Goal: Task Accomplishment & Management: Complete application form

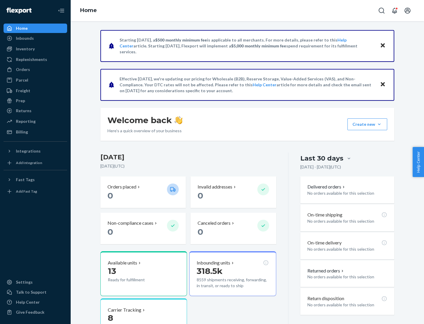
click at [379, 124] on button "Create new Create new inbound Create new order Create new product" at bounding box center [367, 124] width 40 height 12
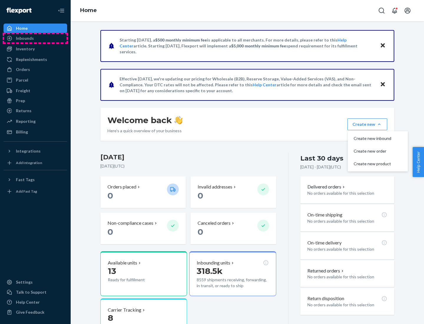
click at [35, 38] on div "Inbounds" at bounding box center [35, 38] width 62 height 8
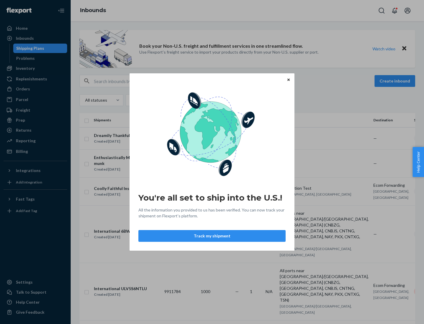
click at [212, 236] on button "Track my shipment" at bounding box center [211, 236] width 147 height 12
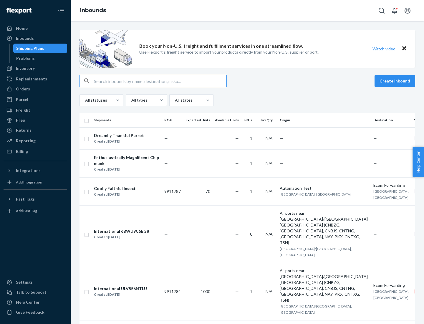
click at [395, 81] on button "Create inbound" at bounding box center [394, 81] width 41 height 12
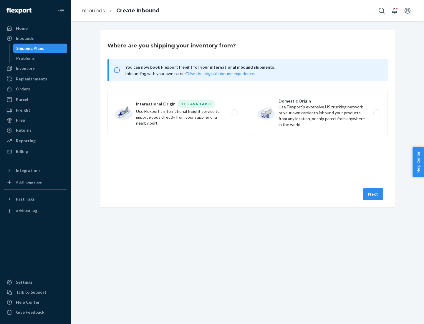
click at [176, 113] on label "International Origin DTC Available Use Flexport's international freight service…" at bounding box center [176, 113] width 138 height 44
click at [234, 113] on input "International Origin DTC Available Use Flexport's international freight service…" at bounding box center [236, 113] width 4 height 4
radio input "true"
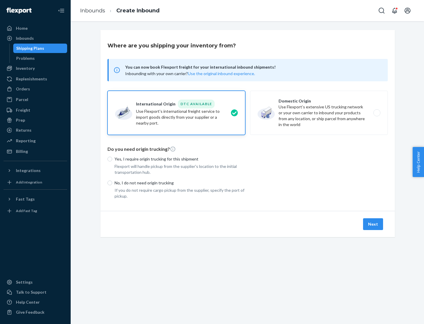
click at [180, 182] on p "No, I do not need origin trucking" at bounding box center [179, 183] width 131 height 6
click at [112, 182] on input "No, I do not need origin trucking" at bounding box center [109, 182] width 5 height 5
radio input "true"
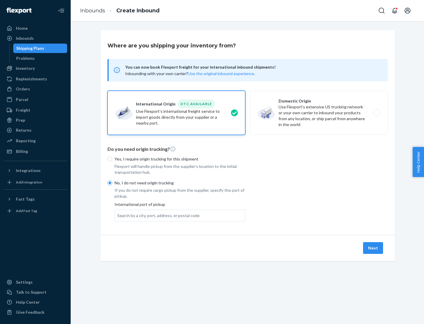
click at [157, 215] on div "Search by a city, port, address, or postal code" at bounding box center [158, 215] width 82 height 6
click at [118, 215] on input "Search by a city, port, address, or postal code" at bounding box center [117, 215] width 1 height 6
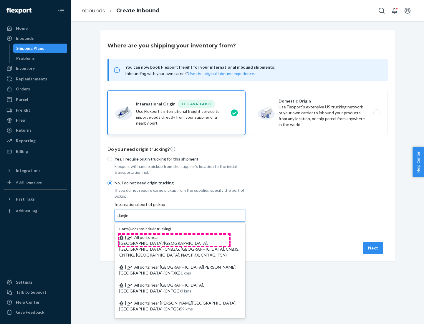
click at [174, 237] on span "| All ports near [GEOGRAPHIC_DATA]/[GEOGRAPHIC_DATA], [GEOGRAPHIC_DATA] (CNBZG,…" at bounding box center [179, 245] width 120 height 23
click at [129, 218] on input "tianjin" at bounding box center [123, 215] width 12 height 6
type input "All ports near [GEOGRAPHIC_DATA]/[GEOGRAPHIC_DATA], [GEOGRAPHIC_DATA] (CNBZG, […"
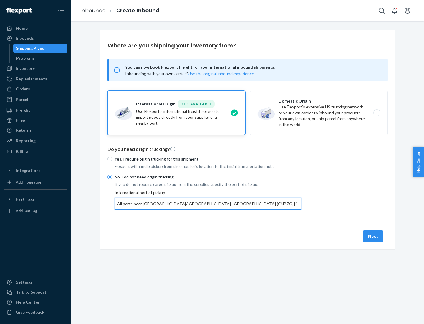
click at [373, 236] on button "Next" at bounding box center [373, 236] width 20 height 12
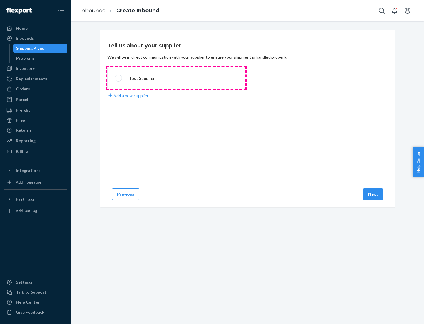
click at [176, 78] on label "Test Supplier" at bounding box center [176, 78] width 138 height 22
click at [119, 78] on input "Test Supplier" at bounding box center [117, 78] width 4 height 4
radio input "true"
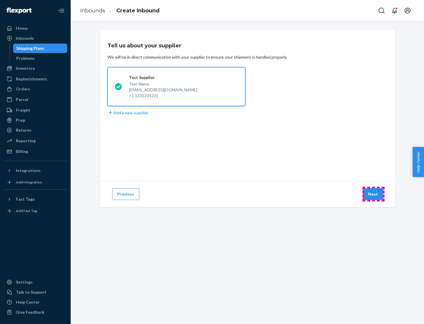
click at [373, 194] on button "Next" at bounding box center [373, 194] width 20 height 12
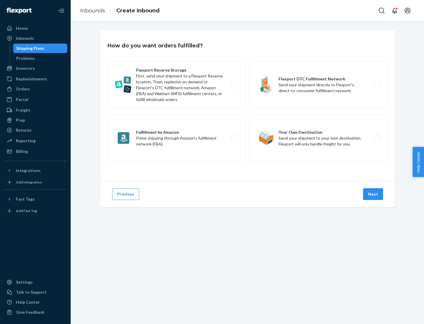
click at [176, 85] on label "Flexport Reserve Storage First, send your shipment to a Flexport Reserve locati…" at bounding box center [176, 84] width 138 height 47
click at [234, 85] on input "Flexport Reserve Storage First, send your shipment to a Flexport Reserve locati…" at bounding box center [236, 85] width 4 height 4
radio input "true"
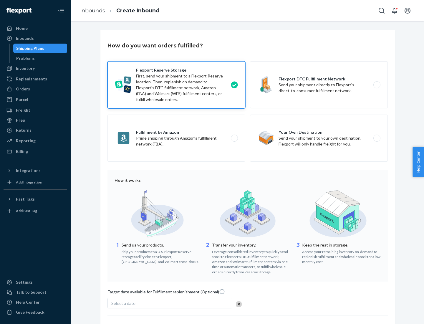
scroll to position [48, 0]
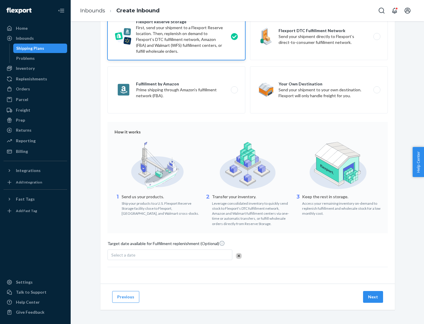
click at [373, 296] on button "Next" at bounding box center [373, 297] width 20 height 12
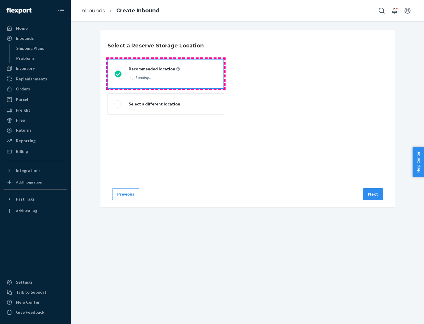
click at [166, 74] on div "Loading..." at bounding box center [154, 77] width 50 height 9
click at [118, 74] on input "Recommended location Loading..." at bounding box center [116, 74] width 4 height 4
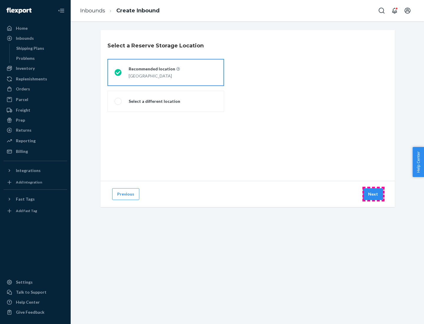
click at [373, 194] on button "Next" at bounding box center [373, 194] width 20 height 12
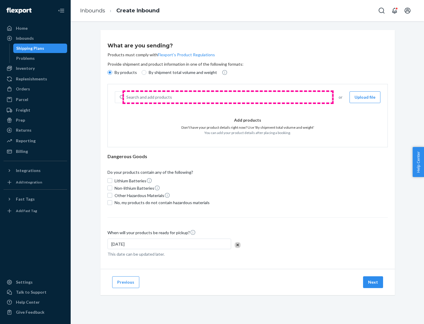
click at [228, 97] on div "Search and add products" at bounding box center [227, 97] width 207 height 11
click at [127, 97] on input "Search and add products" at bounding box center [126, 97] width 1 height 6
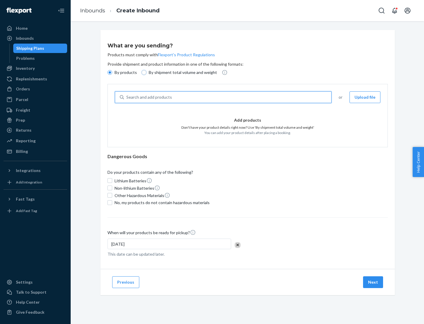
click at [143, 72] on input "By shipment total volume and weight" at bounding box center [143, 72] width 5 height 5
radio input "true"
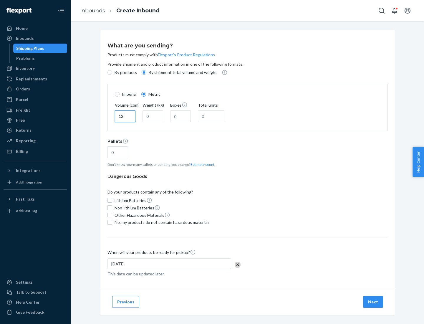
type input "12"
type input "22"
type input "222"
type input "121"
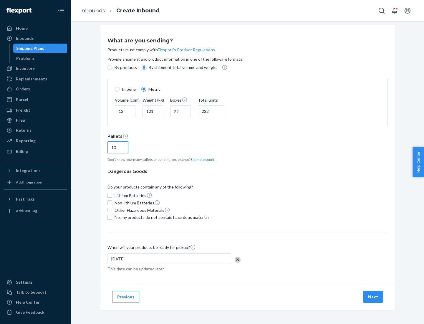
type input "10"
click at [161, 217] on span "No, my products do not contain hazardous materials" at bounding box center [161, 217] width 95 height 6
click at [112, 217] on input "No, my products do not contain hazardous materials" at bounding box center [109, 217] width 5 height 5
checkbox input "true"
click at [373, 296] on button "Next" at bounding box center [373, 297] width 20 height 12
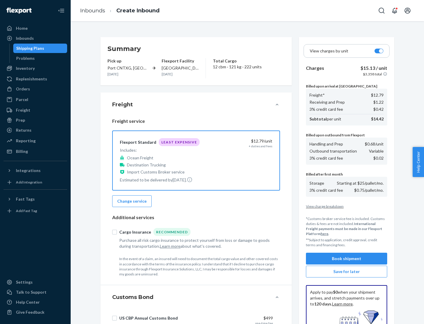
scroll to position [86, 0]
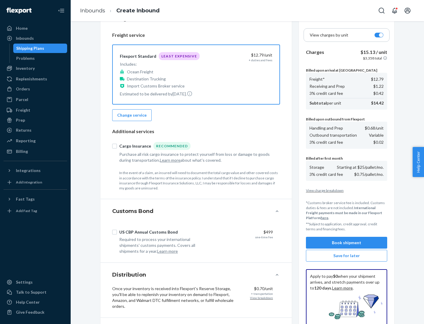
click at [346, 242] on button "Book shipment" at bounding box center [346, 242] width 81 height 12
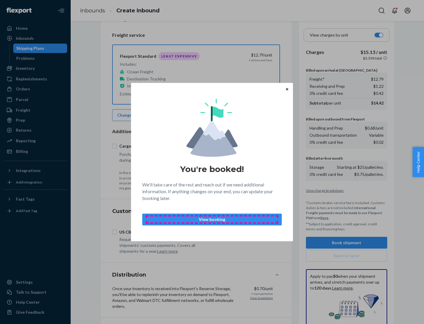
click at [212, 219] on p "View booking" at bounding box center [211, 219] width 129 height 6
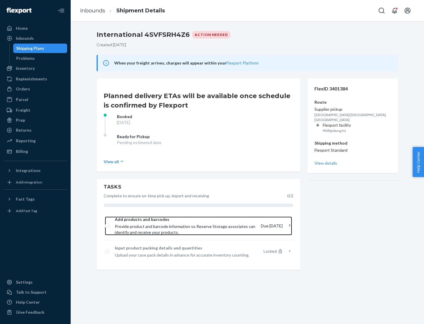
click at [186, 226] on span "Provide product and barcode information so Reserve Storage associates can ident…" at bounding box center [185, 229] width 141 height 12
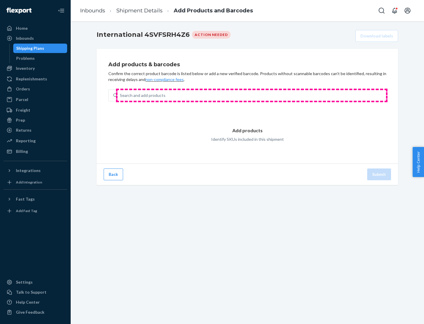
click at [251, 95] on div "Search and add products" at bounding box center [251, 95] width 268 height 11
click at [120, 95] on input "Search and add products" at bounding box center [120, 95] width 1 height 6
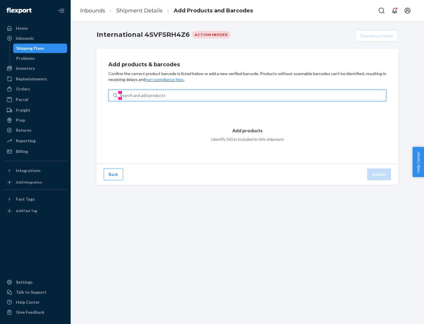
type input "test"
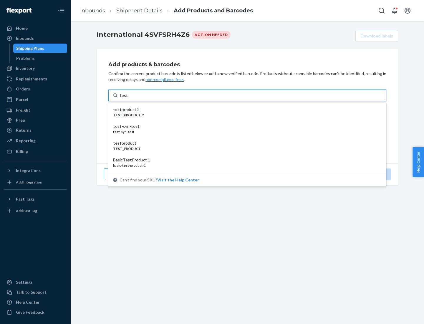
scroll to position [22, 0]
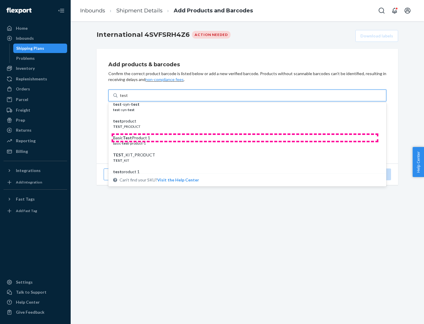
click at [245, 138] on div "Basic Test Product 1" at bounding box center [245, 138] width 264 height 6
click at [127, 98] on input "test" at bounding box center [124, 95] width 8 height 6
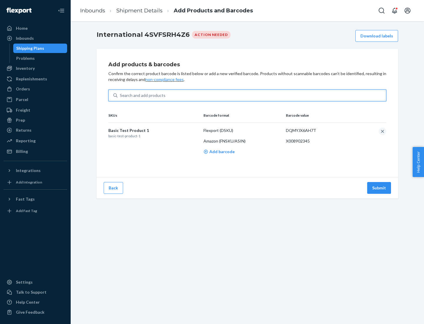
click at [379, 187] on button "Submit" at bounding box center [379, 188] width 24 height 12
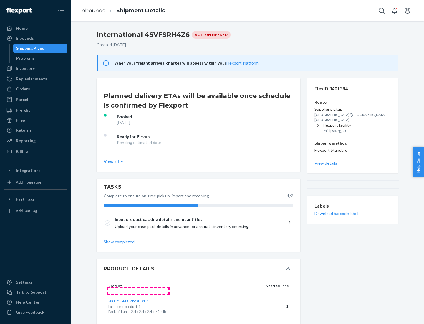
scroll to position [10, 0]
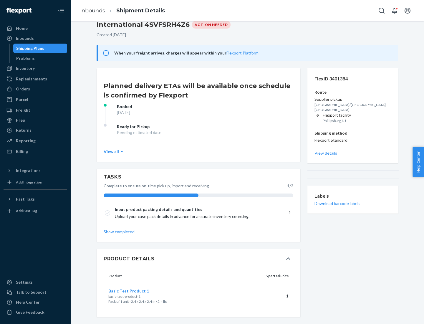
click at [138, 290] on span "Basic Test Product 1" at bounding box center [128, 290] width 41 height 5
